Goal: Task Accomplishment & Management: Use online tool/utility

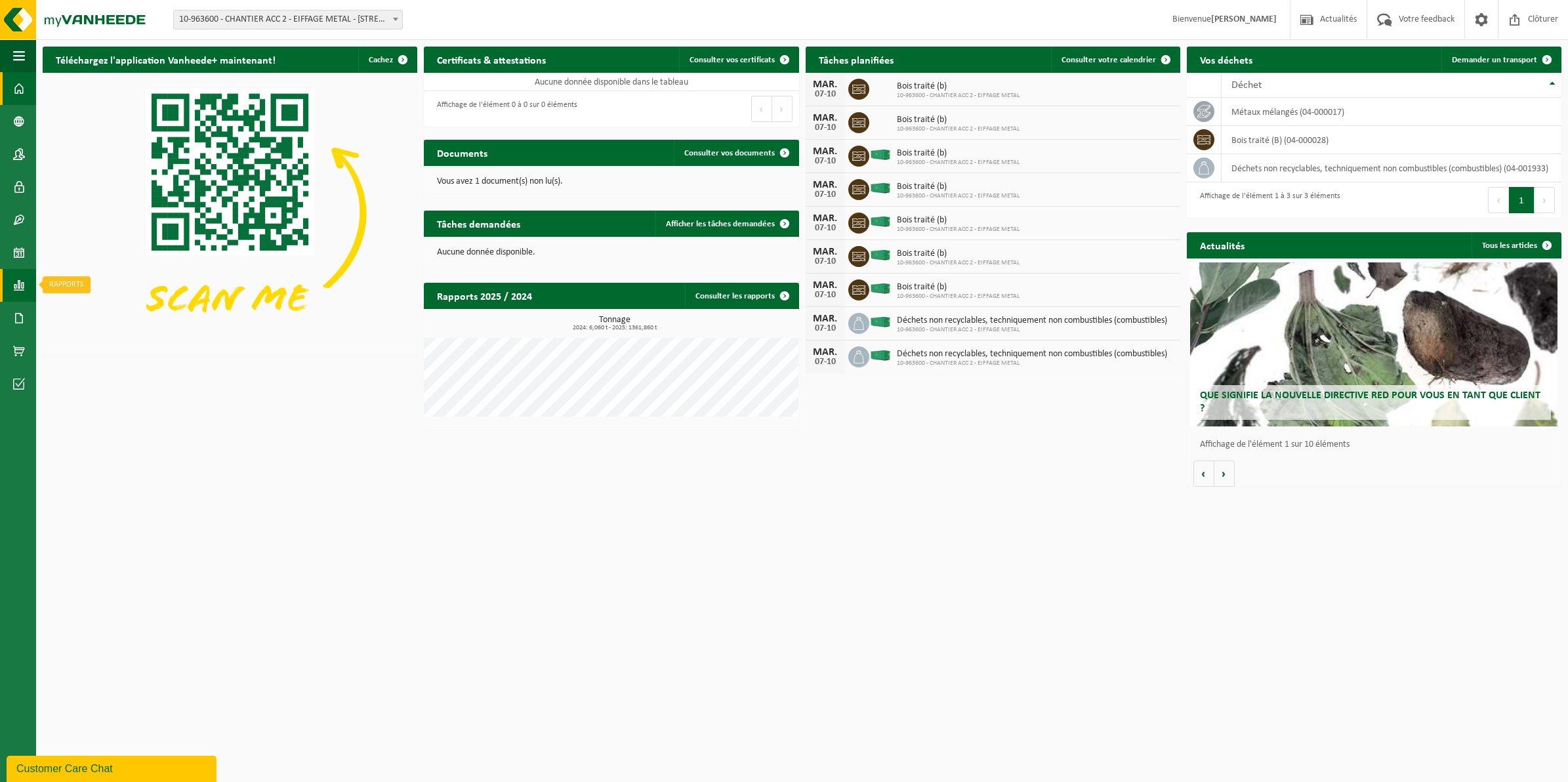
click at [18, 282] on span at bounding box center [18, 285] width 12 height 33
click at [155, 309] on link "Sous forme de liste" at bounding box center [114, 312] width 151 height 25
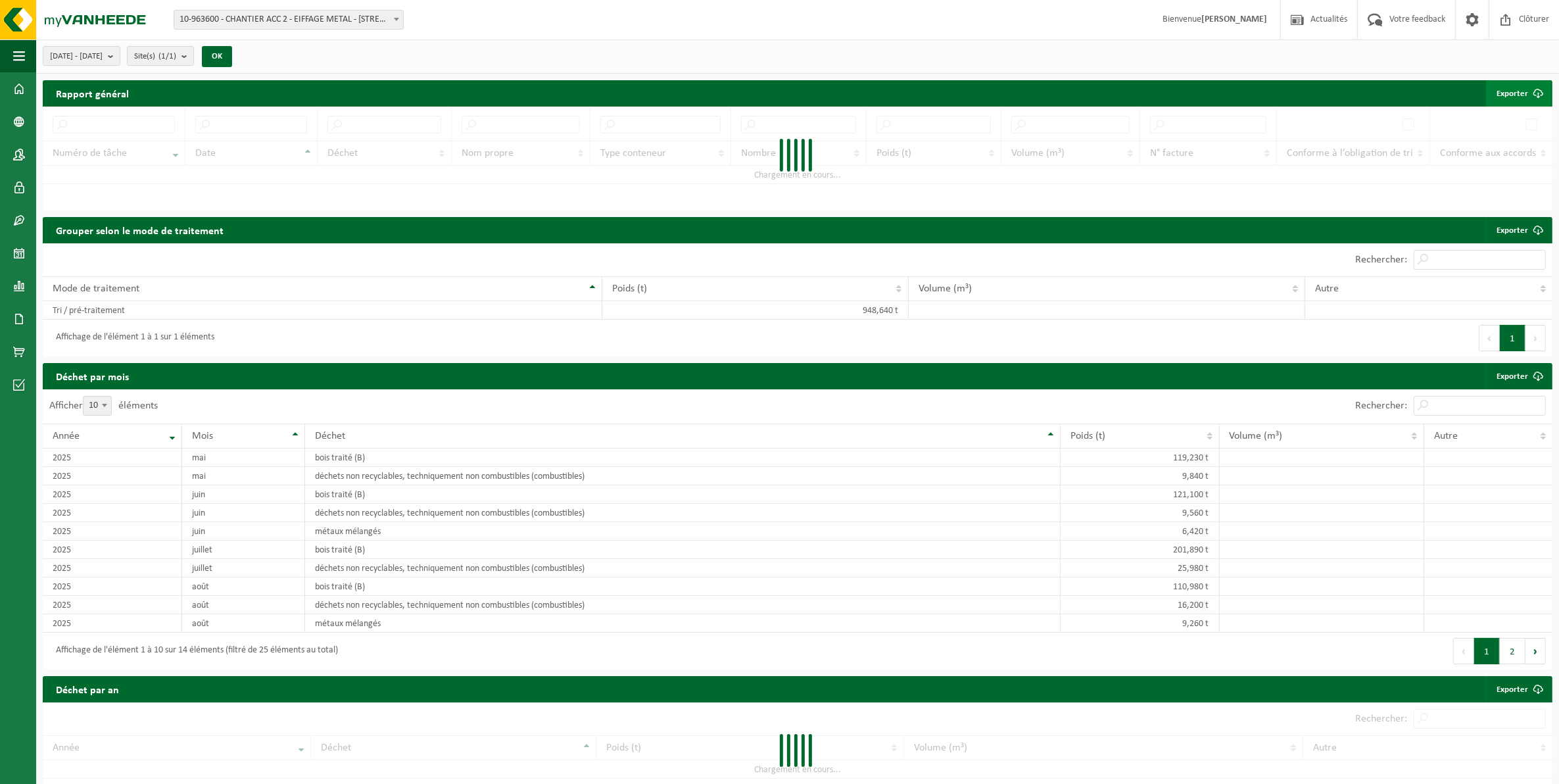
click at [1533, 93] on span "submit" at bounding box center [1538, 93] width 26 height 26
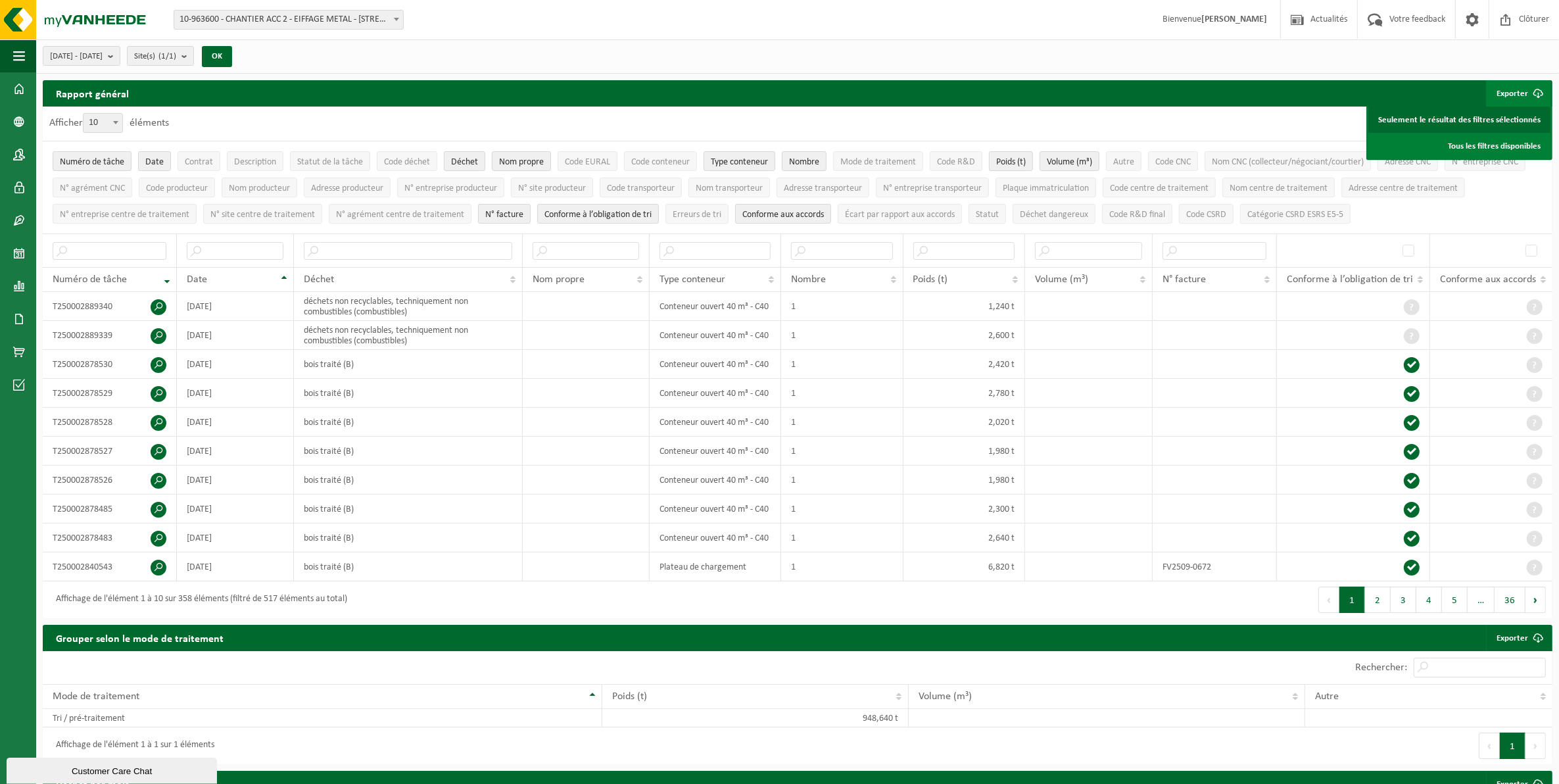
click at [1494, 117] on link "Seulement le résultat des filtres sélectionnés" at bounding box center [1459, 120] width 182 height 26
